Goal: Find specific page/section: Find specific page/section

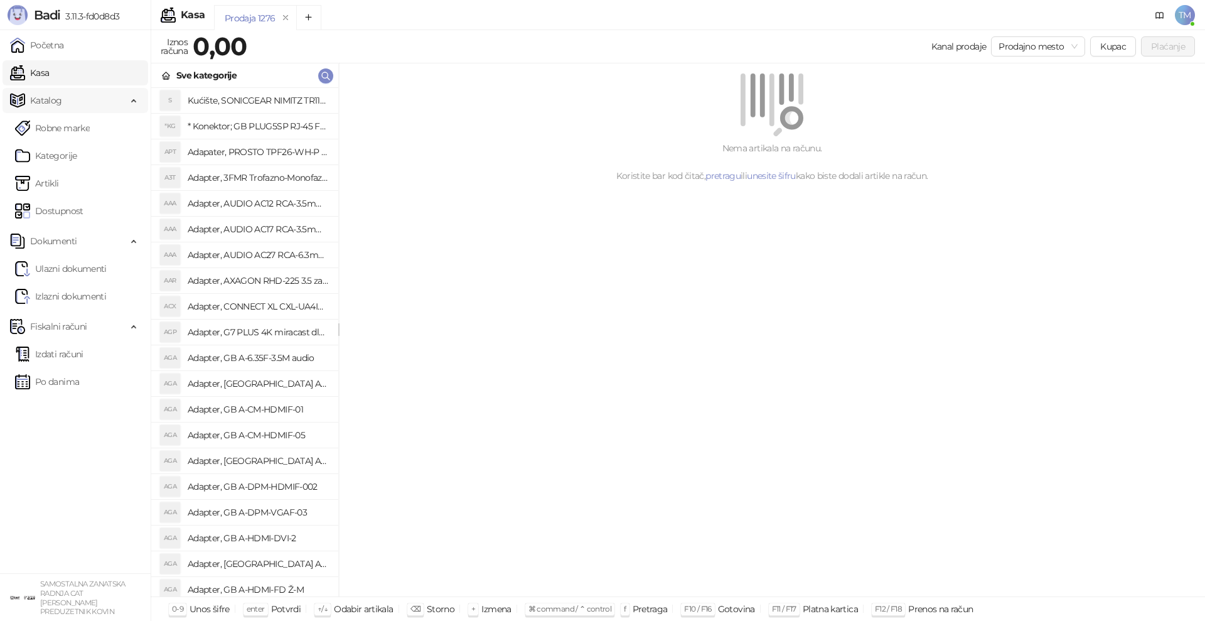
click at [48, 98] on span "Katalog" at bounding box center [46, 100] width 32 height 25
click at [51, 92] on span "Katalog" at bounding box center [46, 100] width 32 height 25
click at [54, 187] on link "Artikli" at bounding box center [37, 183] width 44 height 25
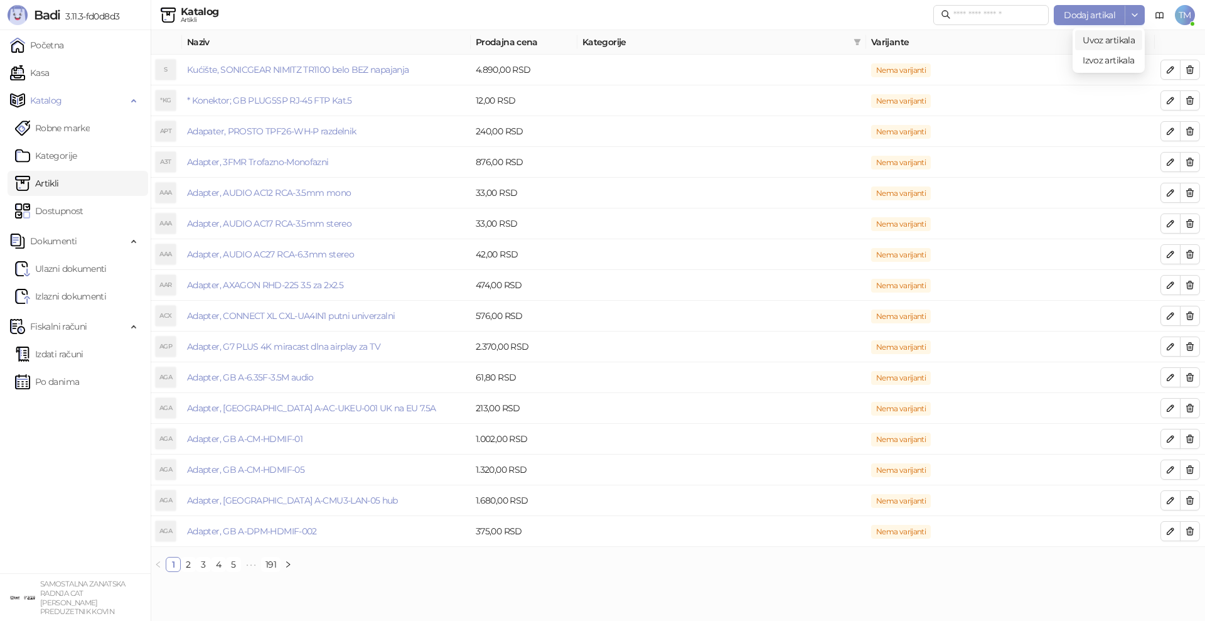
click at [1087, 42] on span "Uvoz artikala" at bounding box center [1109, 40] width 52 height 11
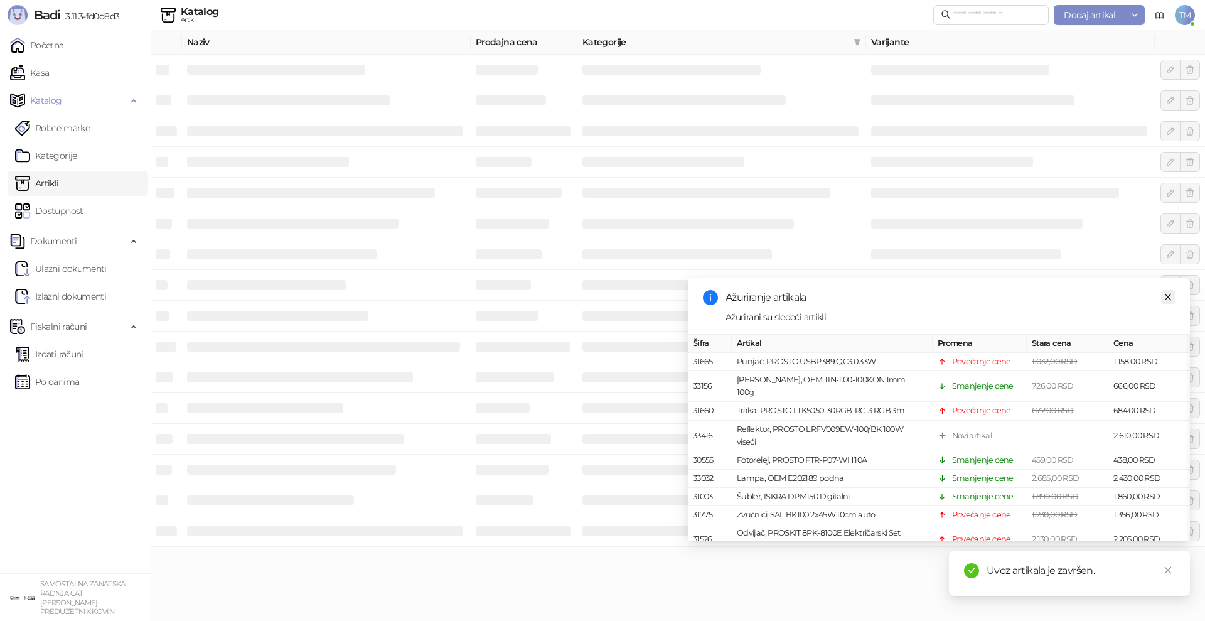
click at [1167, 294] on icon "close" at bounding box center [1168, 296] width 9 height 9
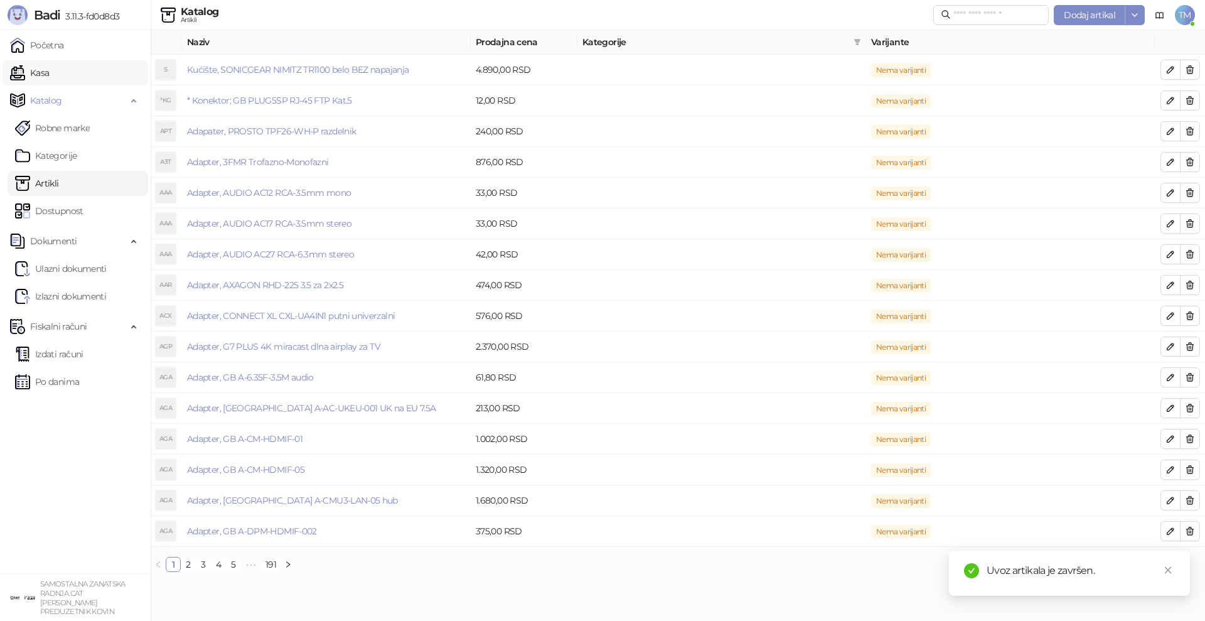
click at [40, 70] on link "Kasa" at bounding box center [29, 72] width 39 height 25
